Goal: Use online tool/utility: Utilize a website feature to perform a specific function

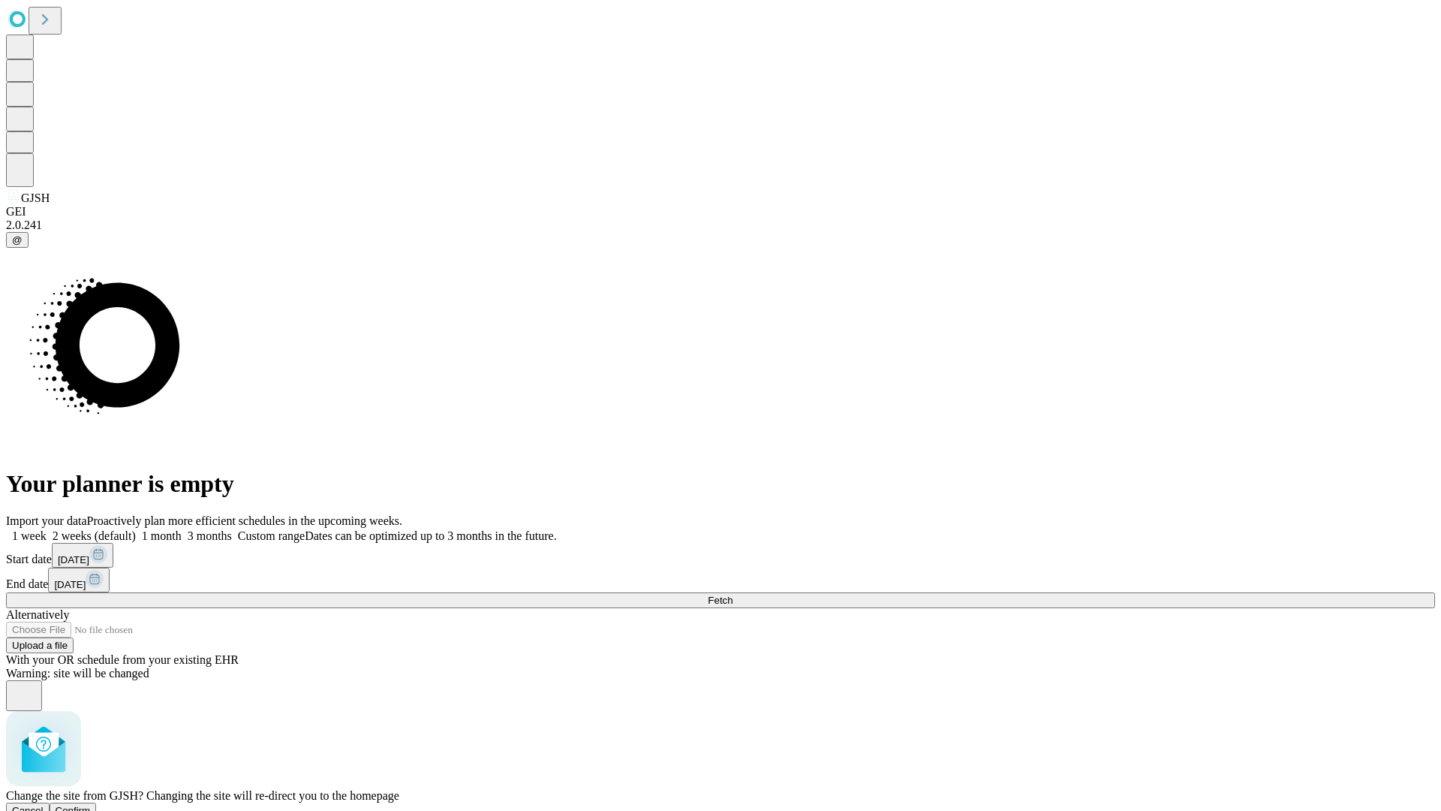
click at [91, 805] on span "Confirm" at bounding box center [73, 810] width 35 height 11
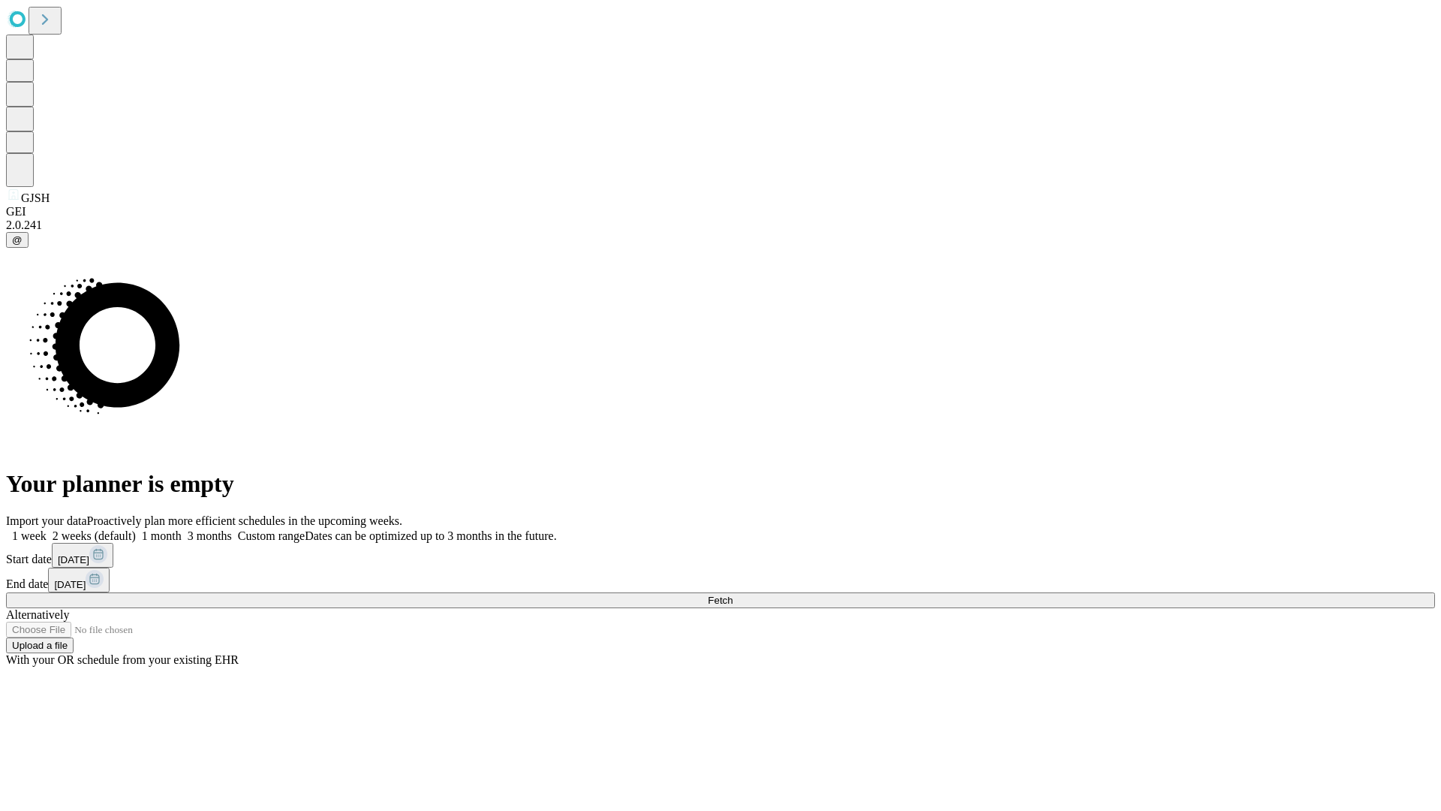
click at [182, 529] on label "1 month" at bounding box center [159, 535] width 46 height 13
click at [733, 595] on span "Fetch" at bounding box center [720, 600] width 25 height 11
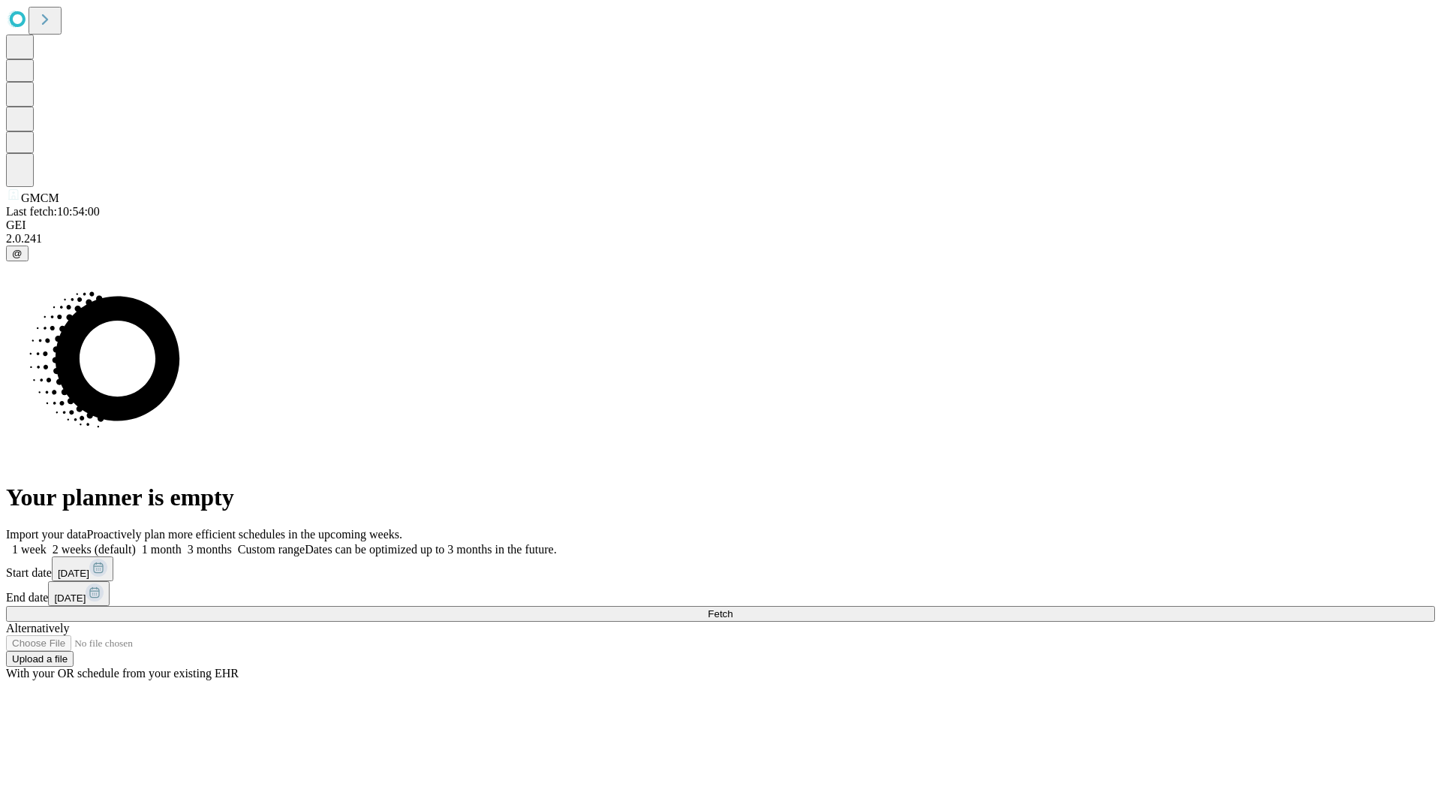
click at [733, 608] on span "Fetch" at bounding box center [720, 613] width 25 height 11
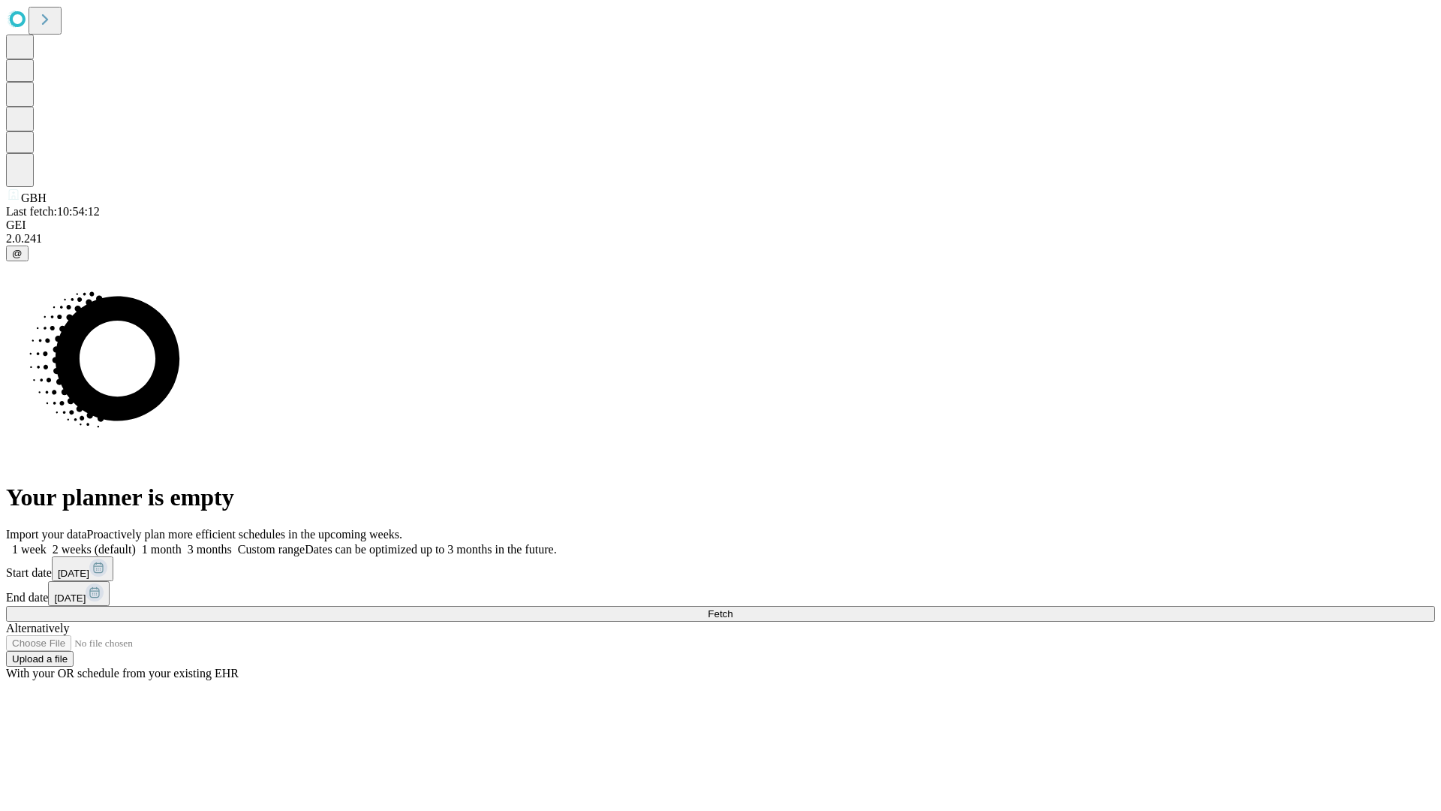
click at [182, 543] on label "1 month" at bounding box center [159, 549] width 46 height 13
click at [733, 608] on span "Fetch" at bounding box center [720, 613] width 25 height 11
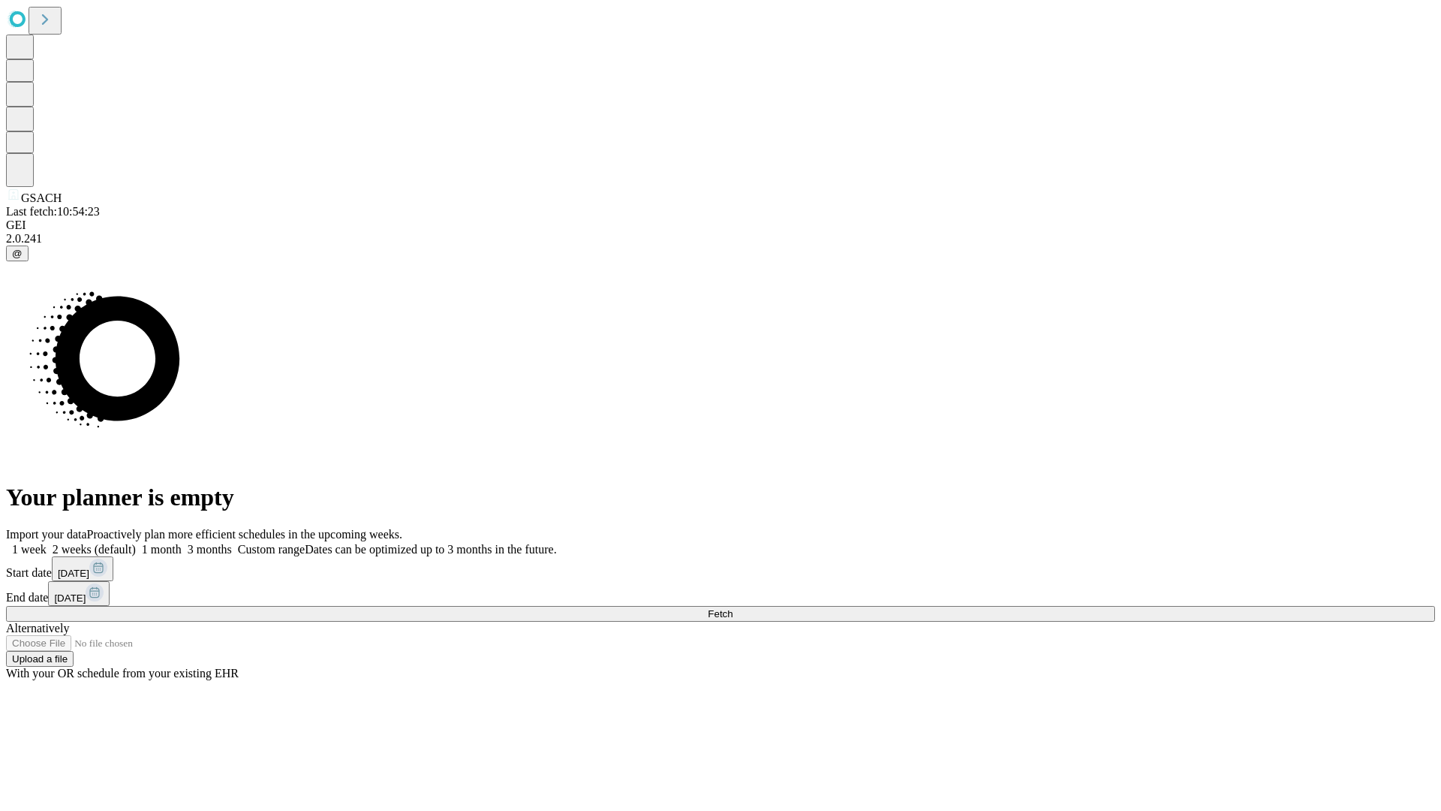
click at [182, 543] on label "1 month" at bounding box center [159, 549] width 46 height 13
click at [733, 608] on span "Fetch" at bounding box center [720, 613] width 25 height 11
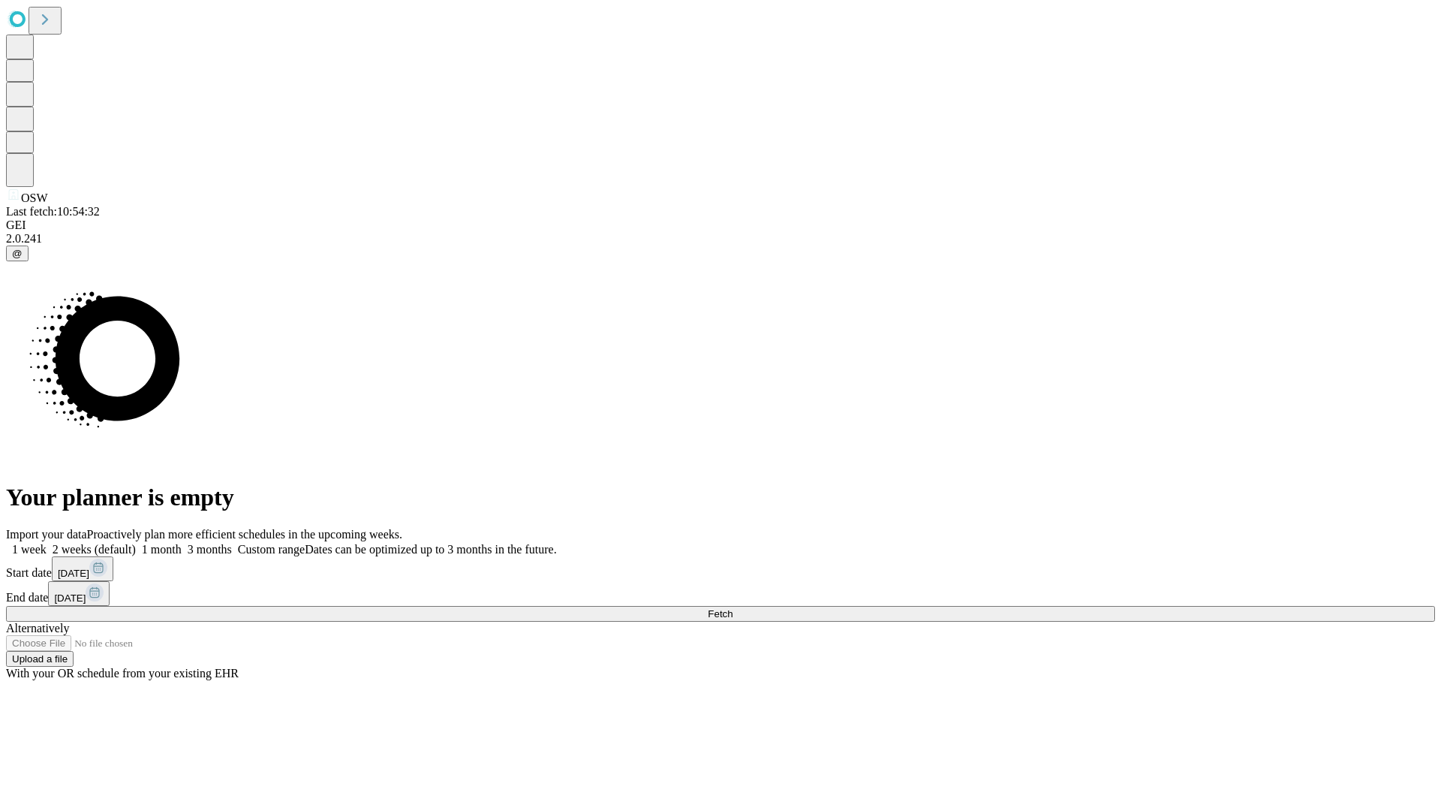
click at [733, 608] on span "Fetch" at bounding box center [720, 613] width 25 height 11
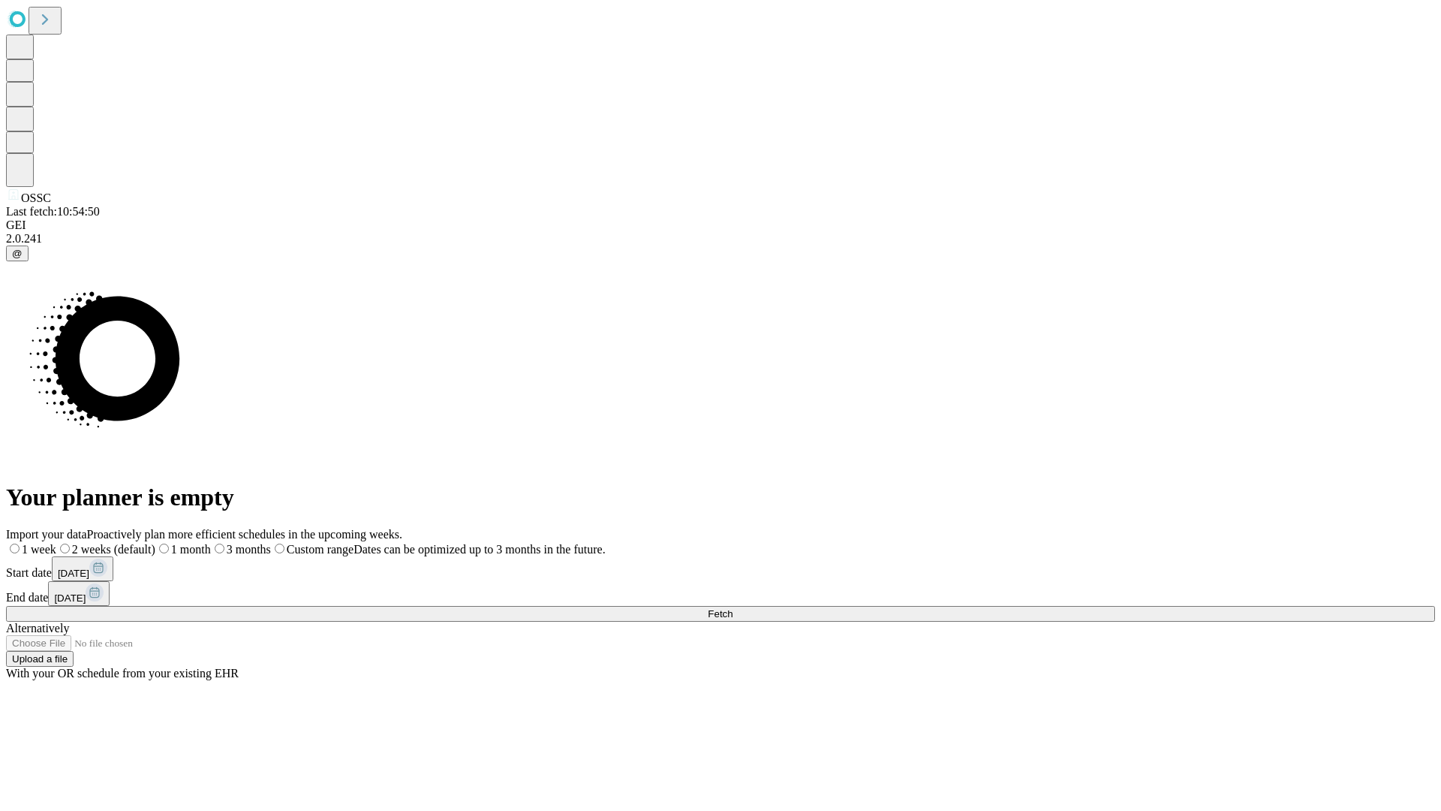
click at [211, 543] on label "1 month" at bounding box center [183, 549] width 56 height 13
click at [733, 608] on span "Fetch" at bounding box center [720, 613] width 25 height 11
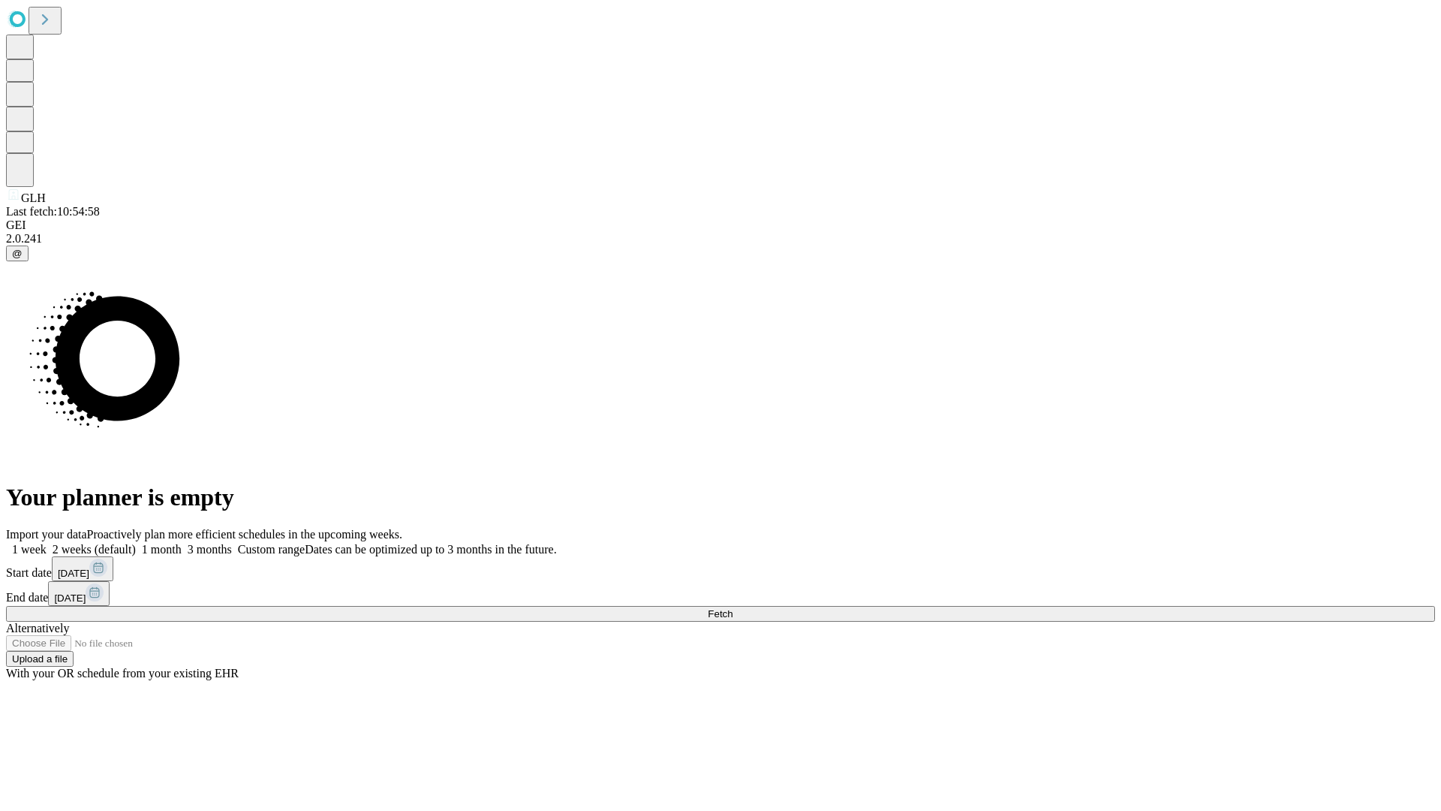
click at [182, 543] on label "1 month" at bounding box center [159, 549] width 46 height 13
click at [733, 608] on span "Fetch" at bounding box center [720, 613] width 25 height 11
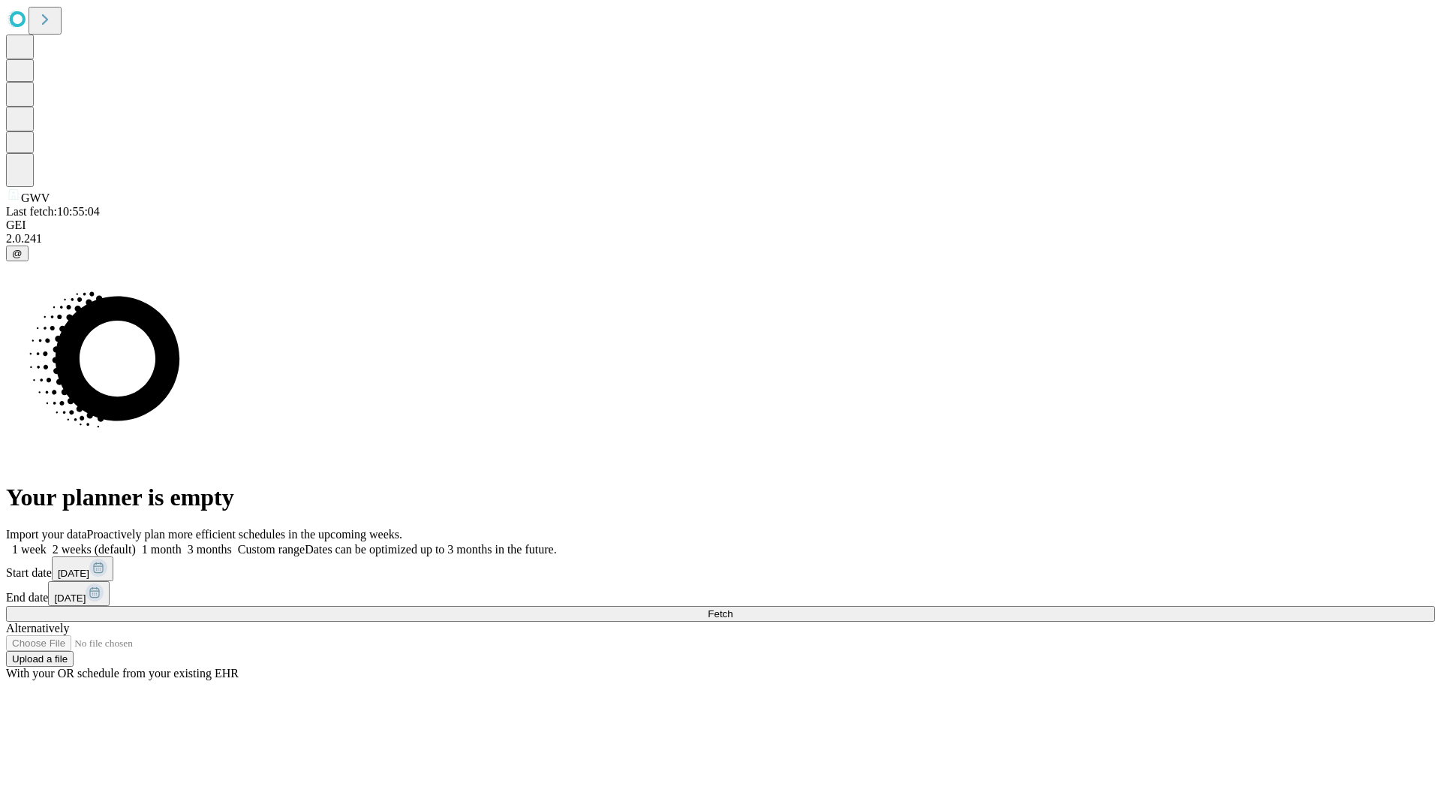
click at [182, 543] on label "1 month" at bounding box center [159, 549] width 46 height 13
click at [733, 608] on span "Fetch" at bounding box center [720, 613] width 25 height 11
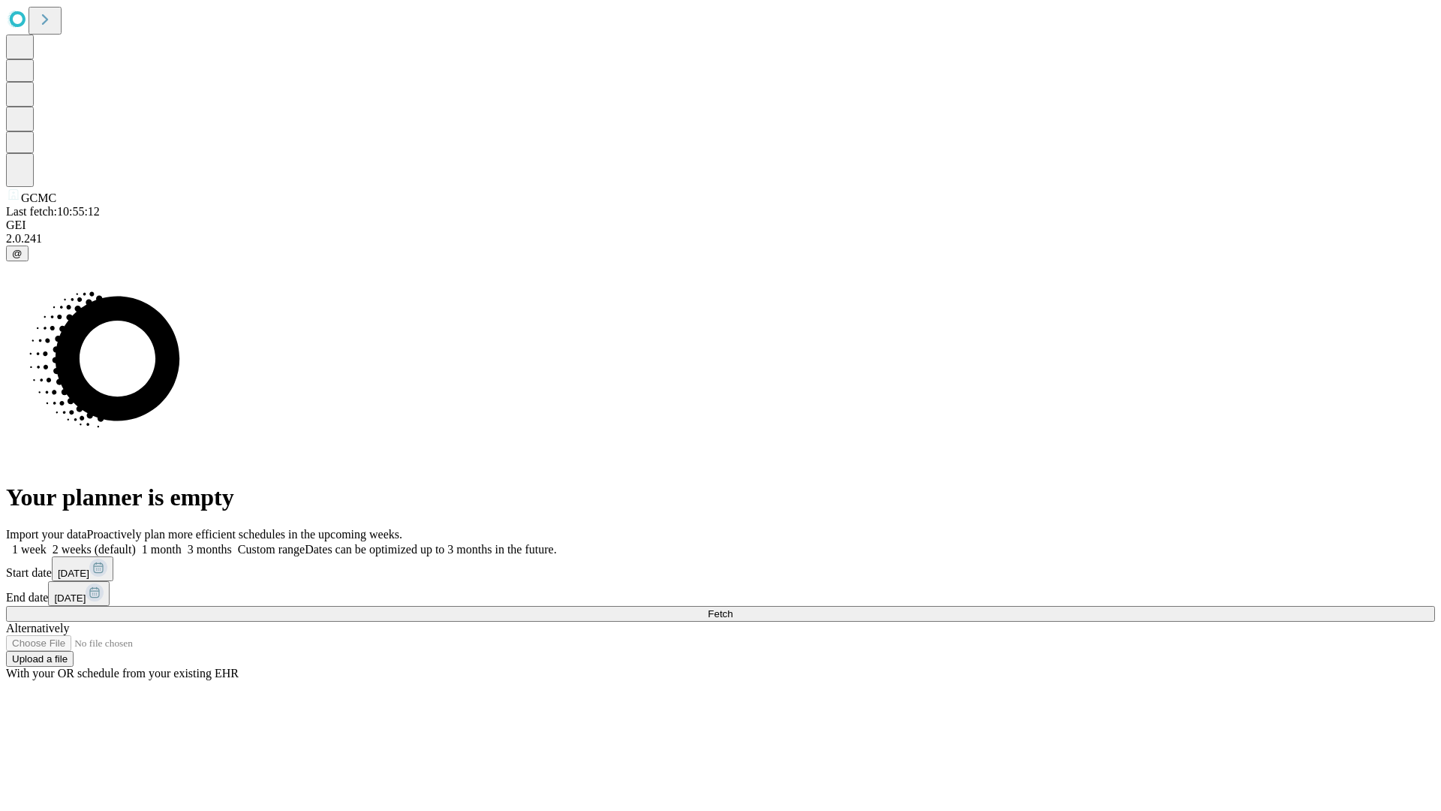
click at [182, 543] on label "1 month" at bounding box center [159, 549] width 46 height 13
click at [733, 608] on span "Fetch" at bounding box center [720, 613] width 25 height 11
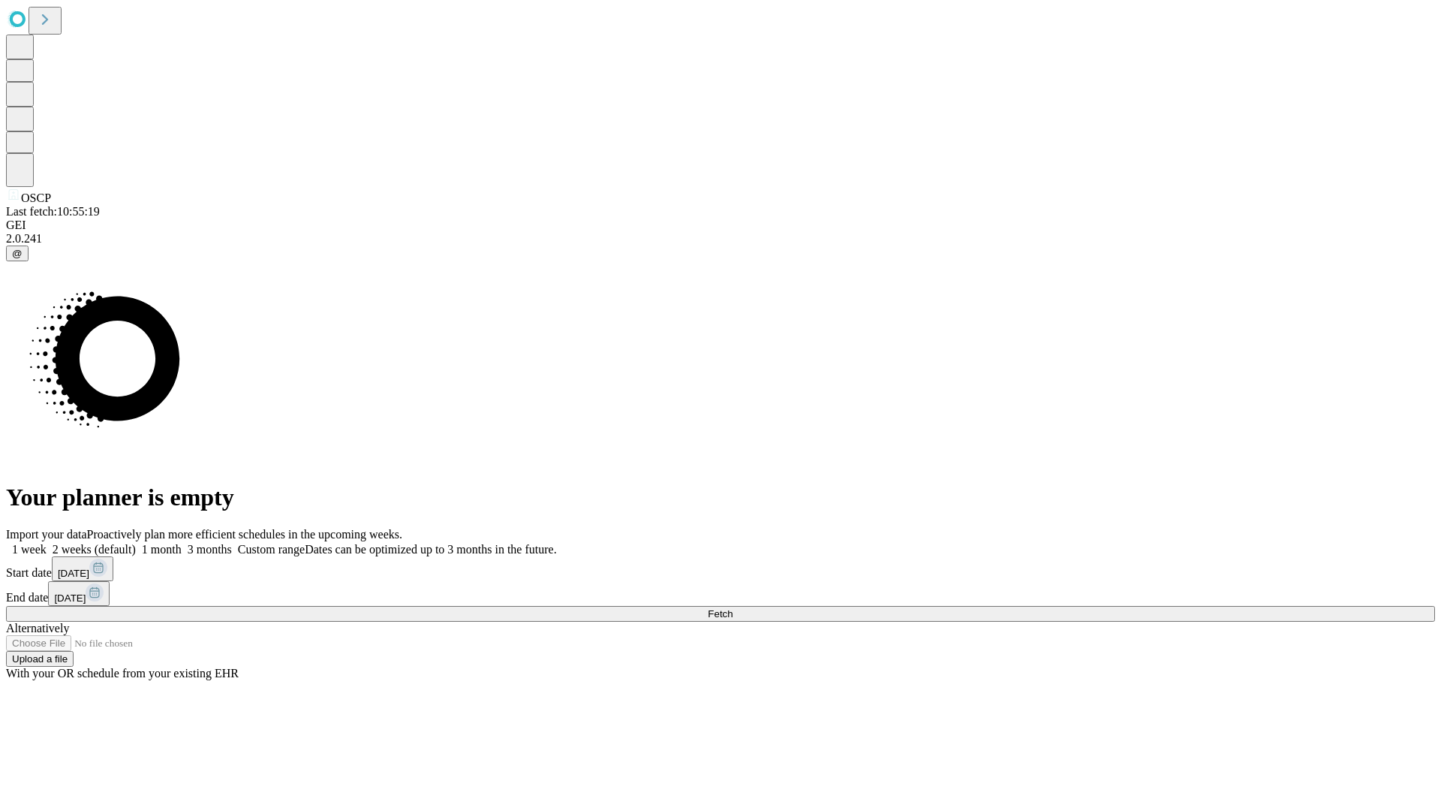
click at [733, 608] on span "Fetch" at bounding box center [720, 613] width 25 height 11
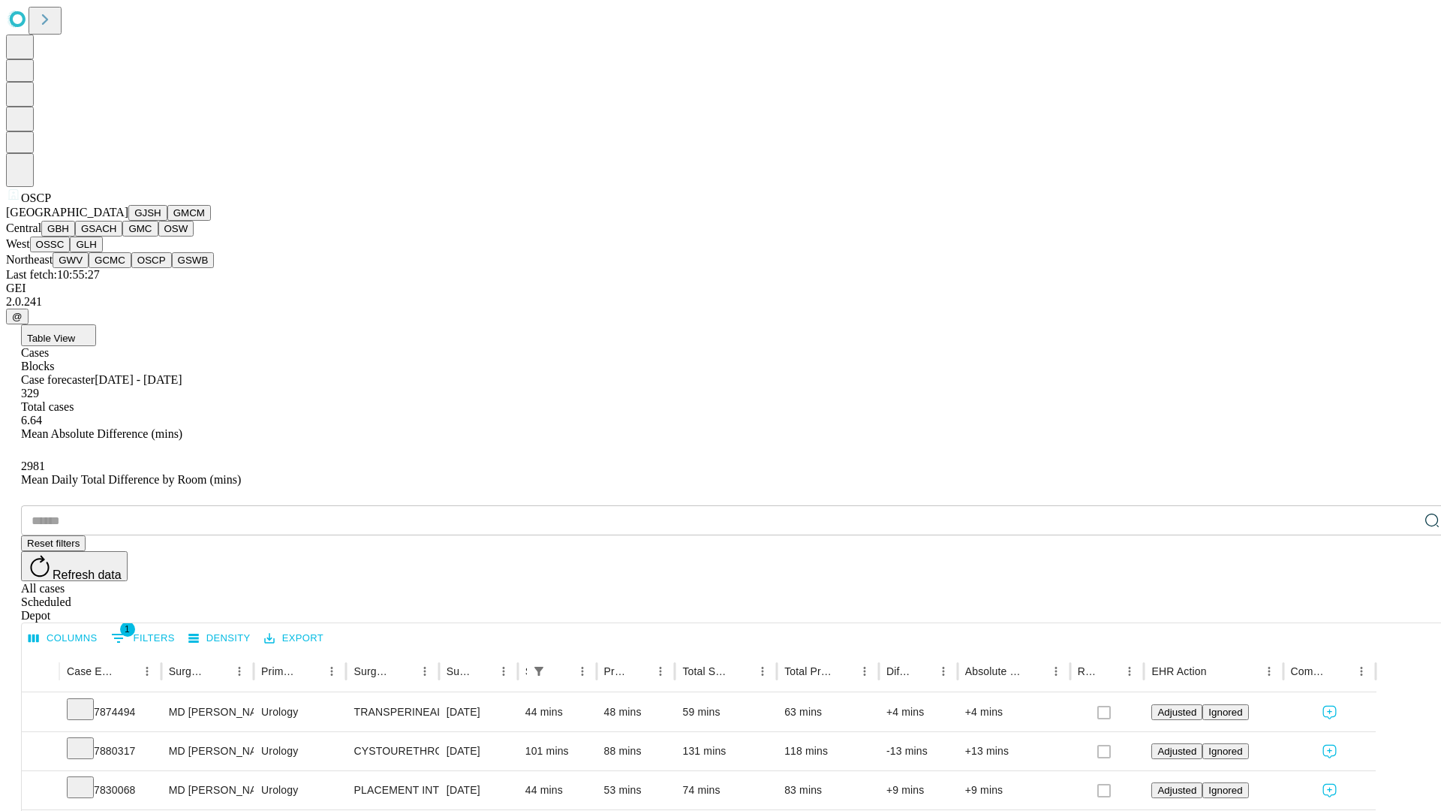
click at [172, 268] on button "GSWB" at bounding box center [193, 260] width 43 height 16
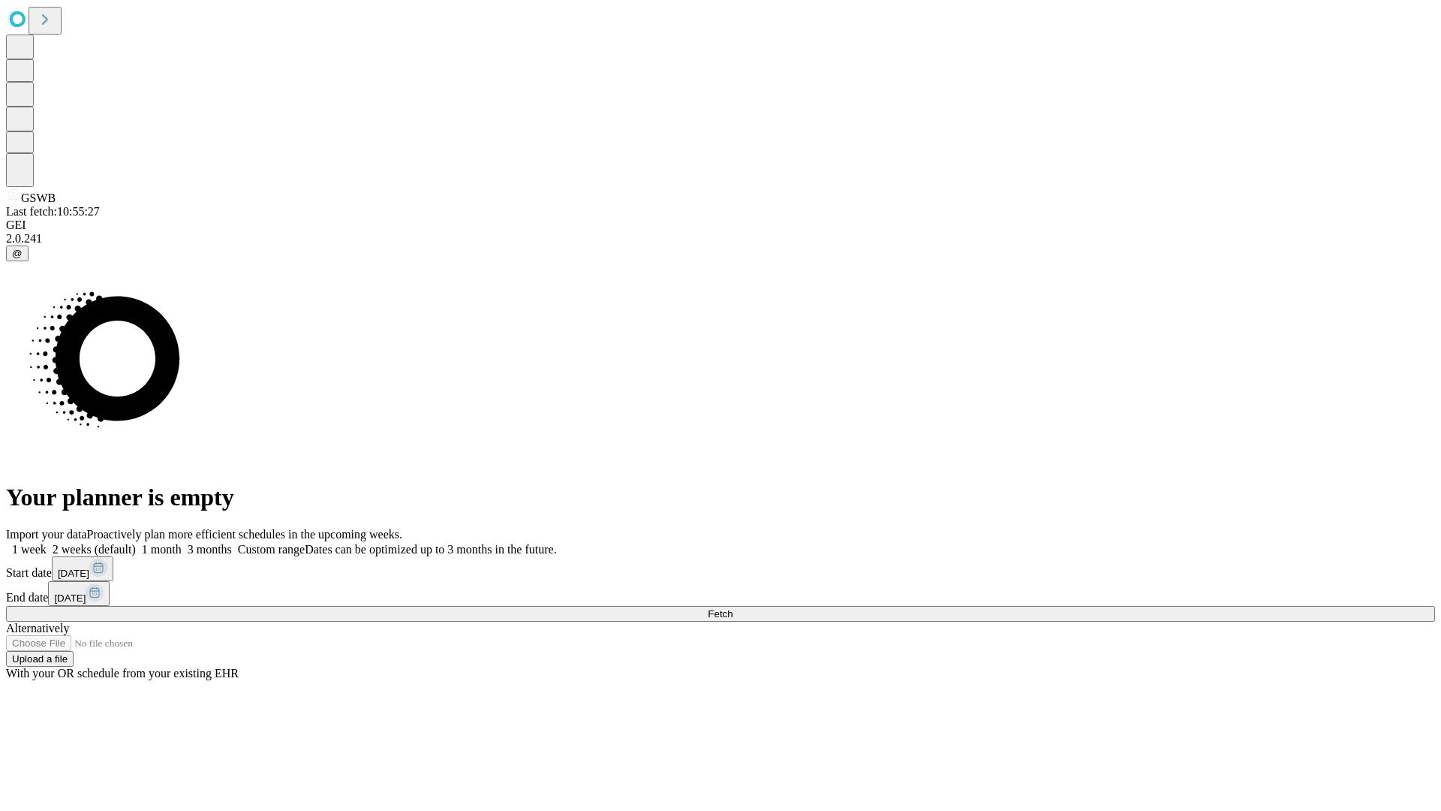
click at [182, 543] on label "1 month" at bounding box center [159, 549] width 46 height 13
click at [733, 608] on span "Fetch" at bounding box center [720, 613] width 25 height 11
